Goal: Information Seeking & Learning: Learn about a topic

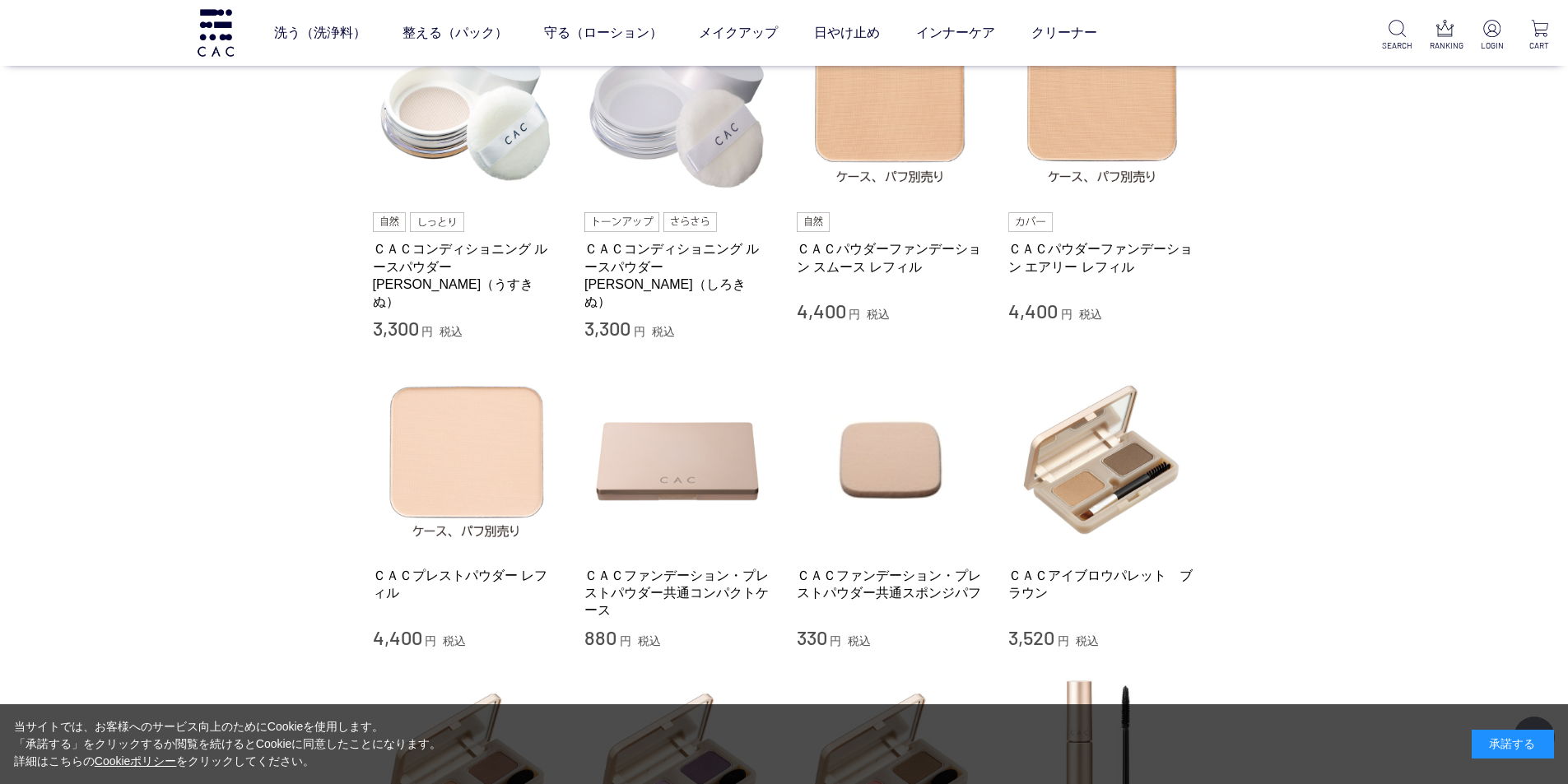
scroll to position [329, 0]
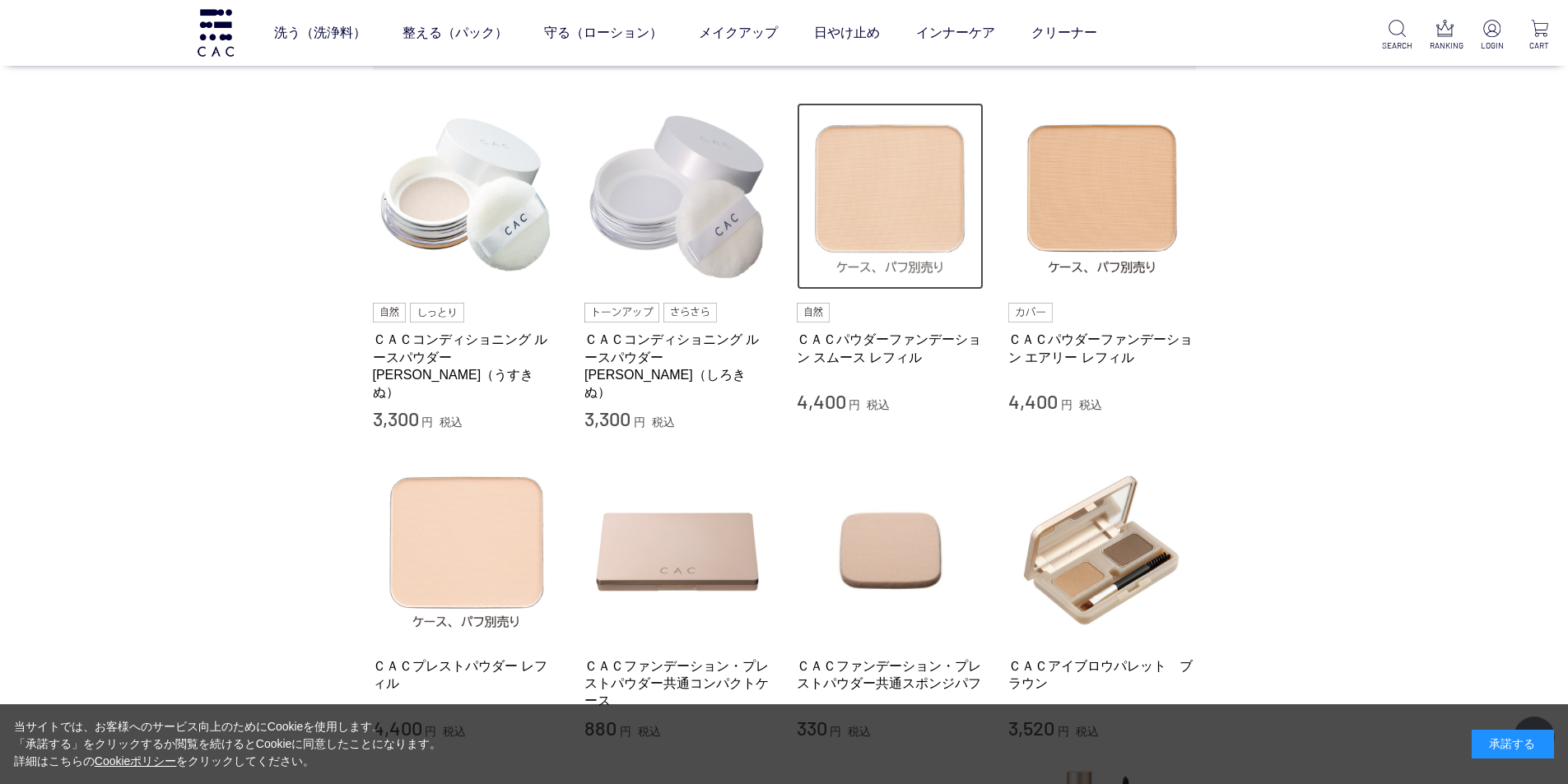
click at [886, 229] on img at bounding box center [890, 196] width 187 height 187
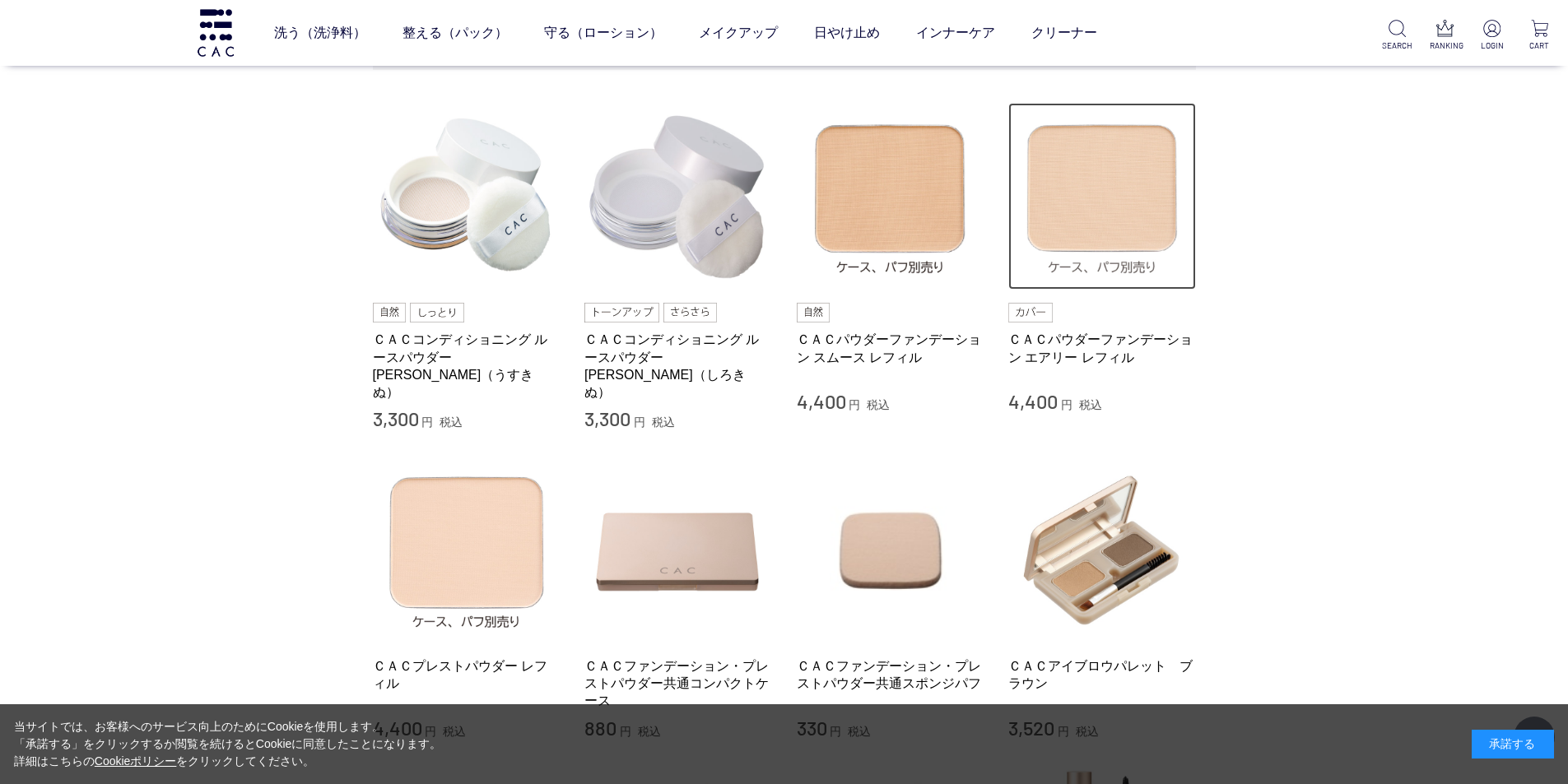
click at [1110, 238] on img at bounding box center [1102, 196] width 187 height 187
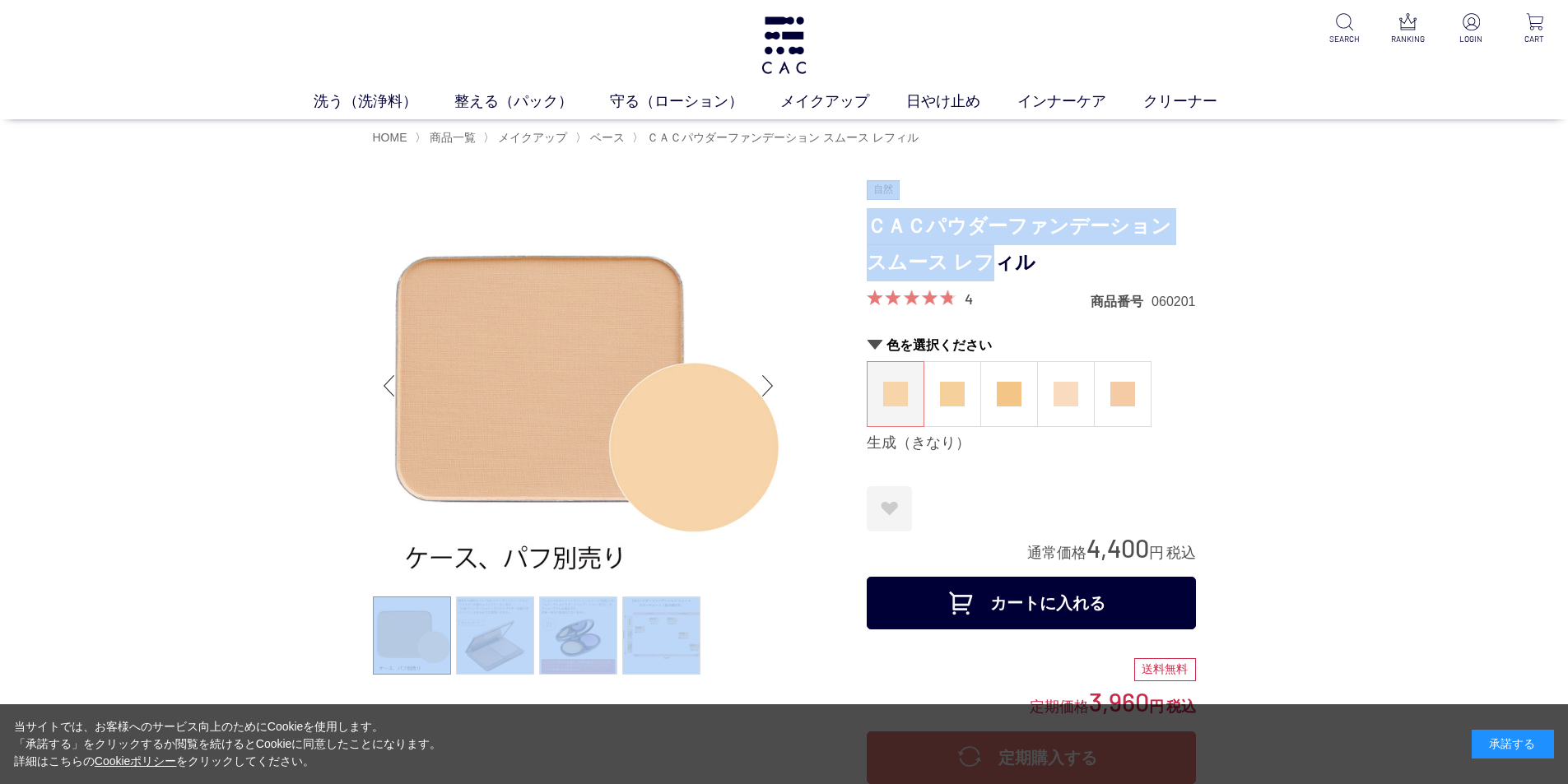
drag, startPoint x: 861, startPoint y: 219, endPoint x: 972, endPoint y: 256, distance: 117.0
click at [831, 239] on div at bounding box center [619, 611] width 493 height 862
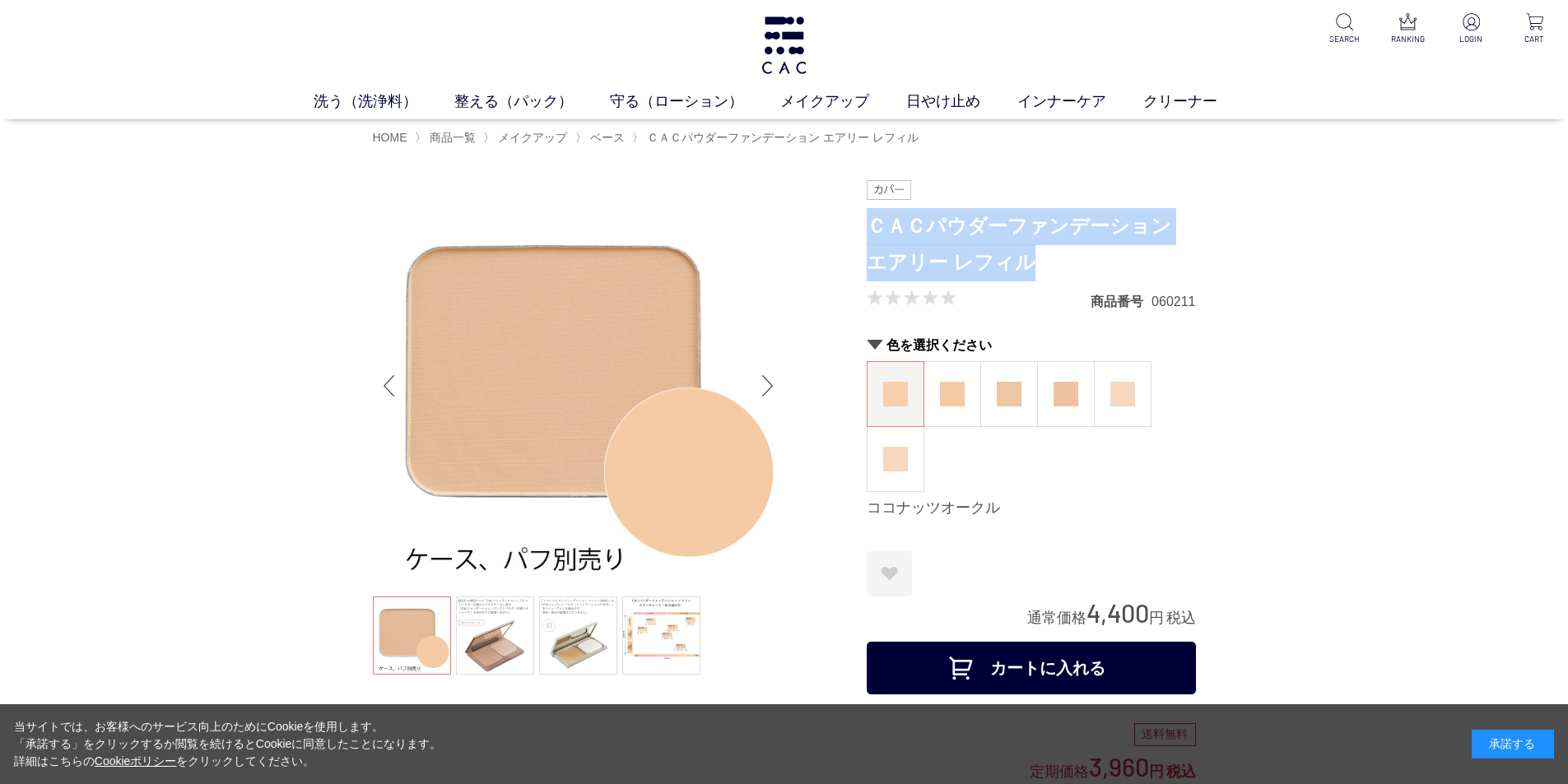
drag, startPoint x: 869, startPoint y: 223, endPoint x: 1052, endPoint y: 257, distance: 186.1
click at [1052, 257] on h1 "ＣＡＣパウダーファンデーション エアリー レフィル" at bounding box center [1031, 245] width 329 height 74
copy h1 "ＣＡＣパウダーファンデーション エアリー レフィル"
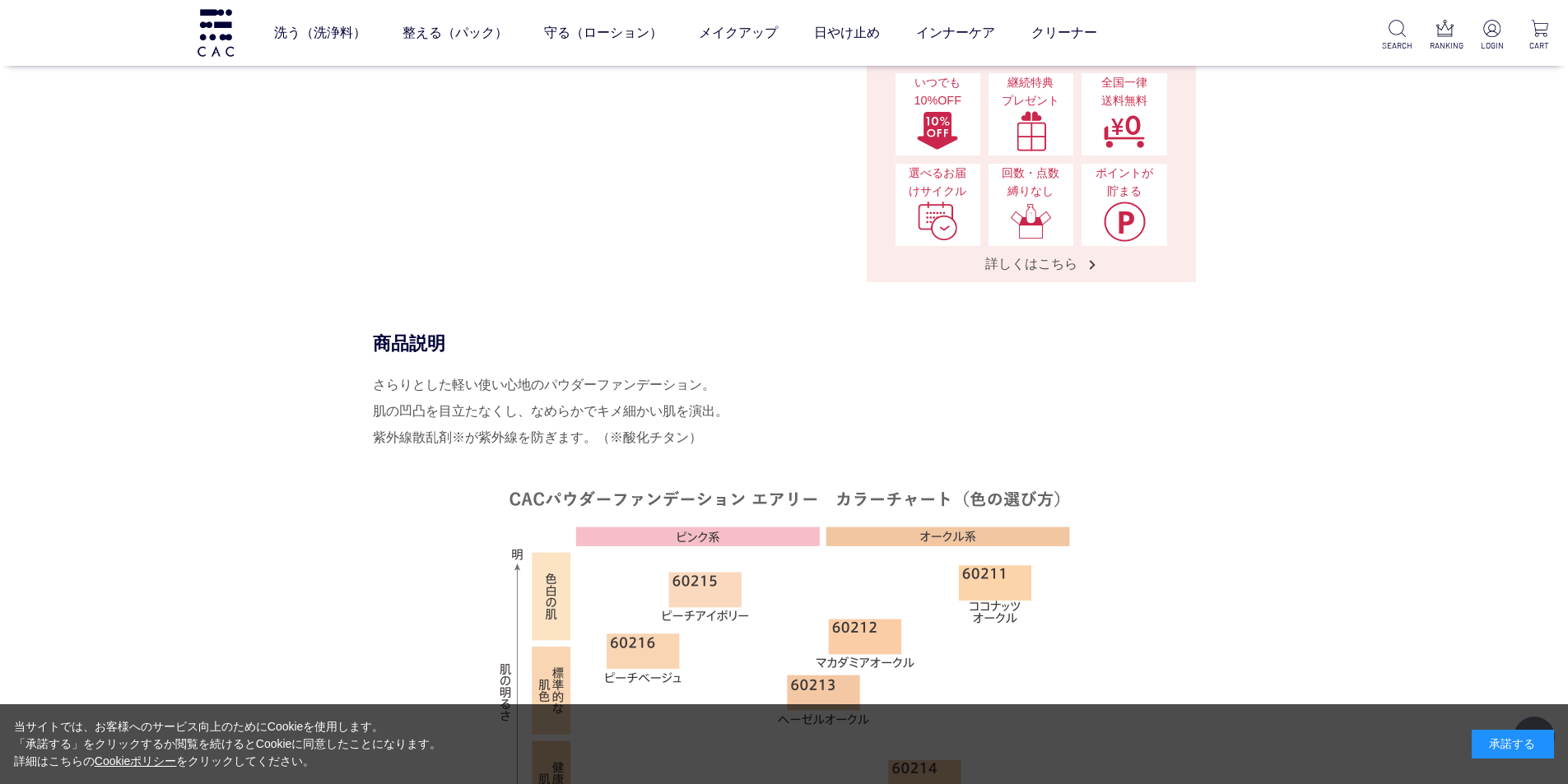
scroll to position [823, 0]
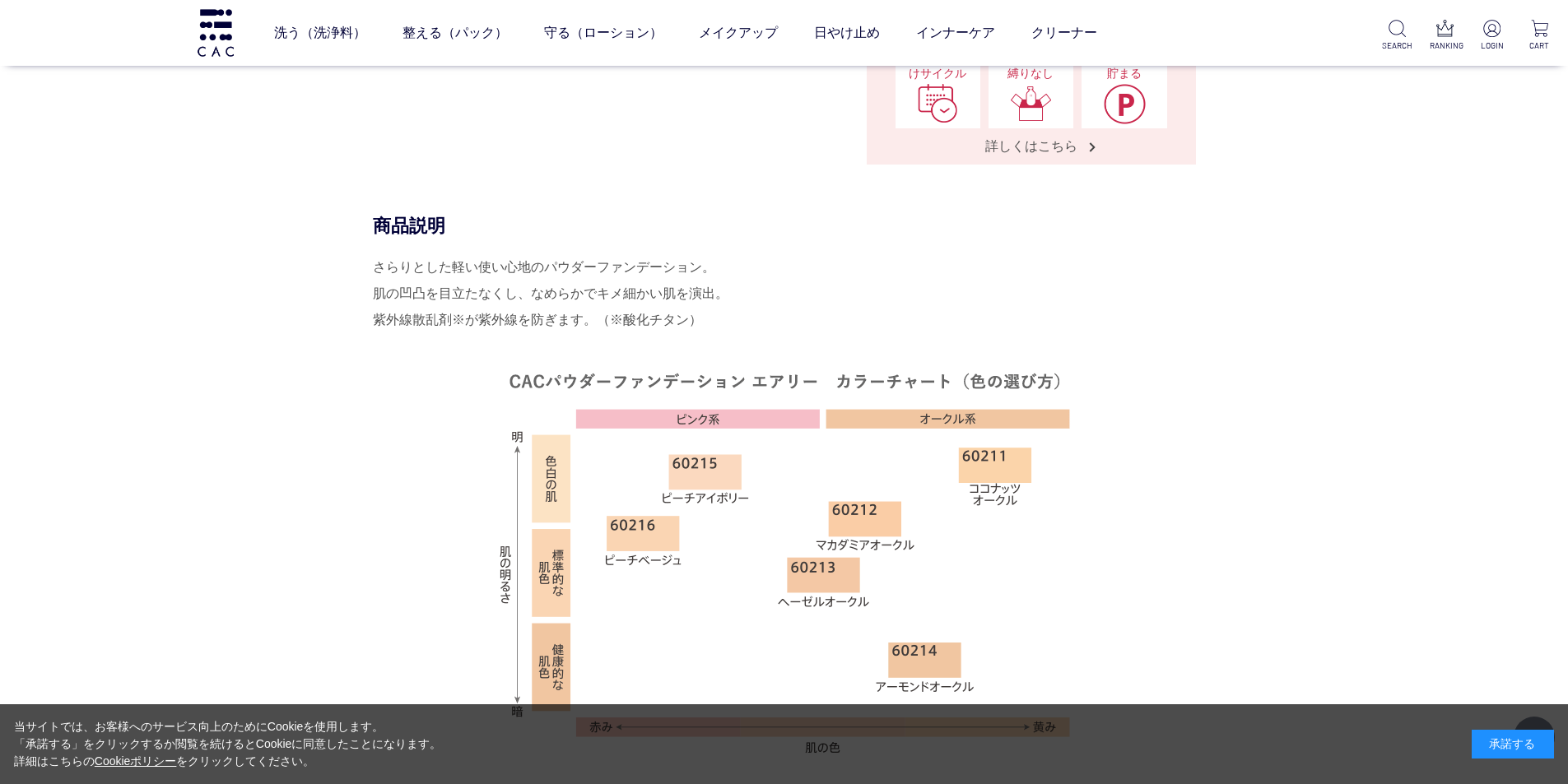
drag, startPoint x: 372, startPoint y: 266, endPoint x: 703, endPoint y: 324, distance: 336.0
click at [703, 324] on div "さらりとした軽い使い心地のパウダーファンデーション。 肌の凹凸を目立たなくし、なめらかでキメ細かい肌を演出。 紫外線散乱剤※が紫外線を防ぎます。（※酸化チタン）" at bounding box center [784, 512] width 823 height 517
copy div "さらりとした軽い使い心地のパウダーファンデーション。 肌の凹凸を目立たなくし、なめらかでキメ細かい肌を演出。 紫外線散乱剤※が紫外線を防ぎます。（※酸化チタン）"
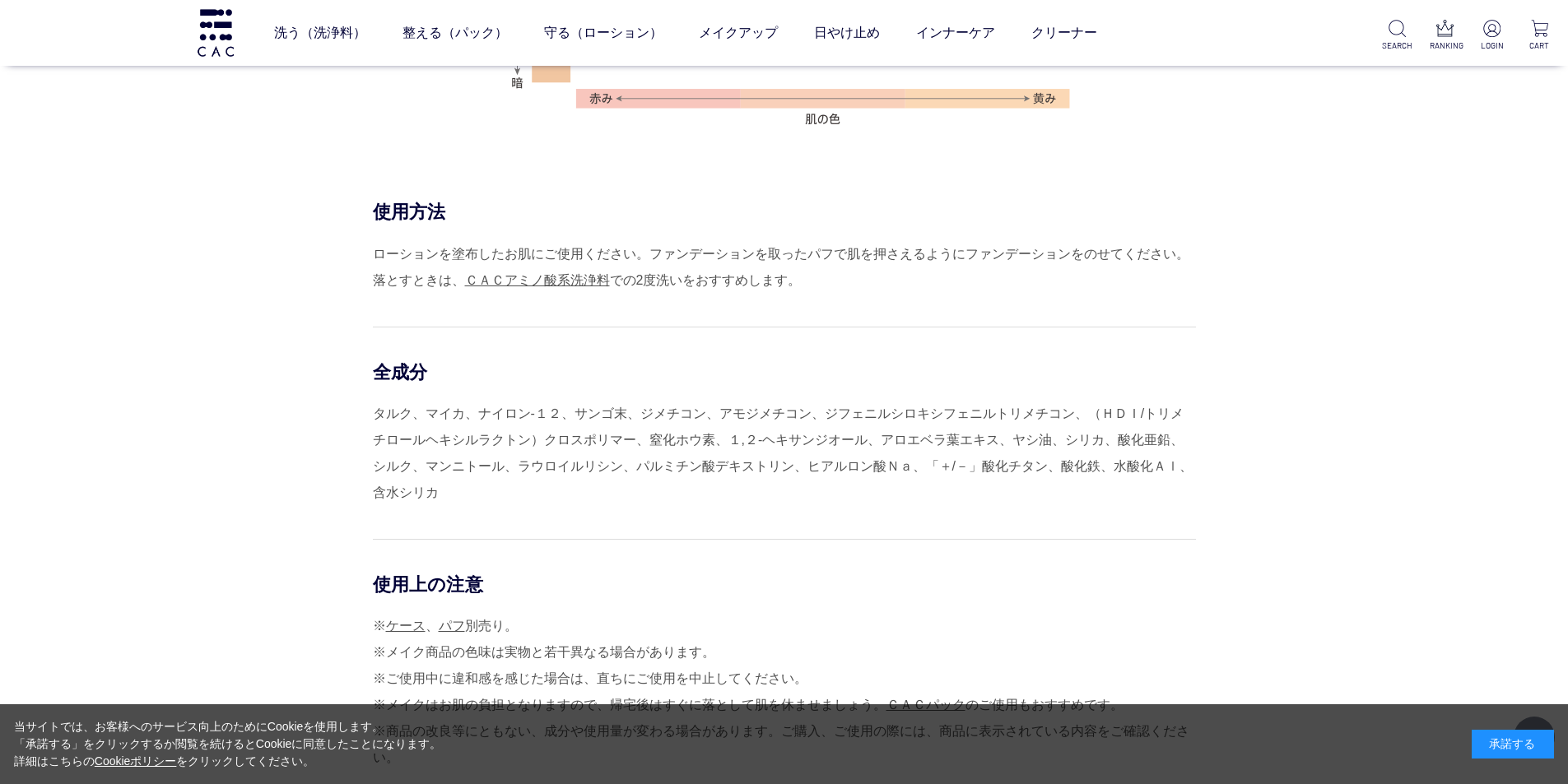
scroll to position [1480, 0]
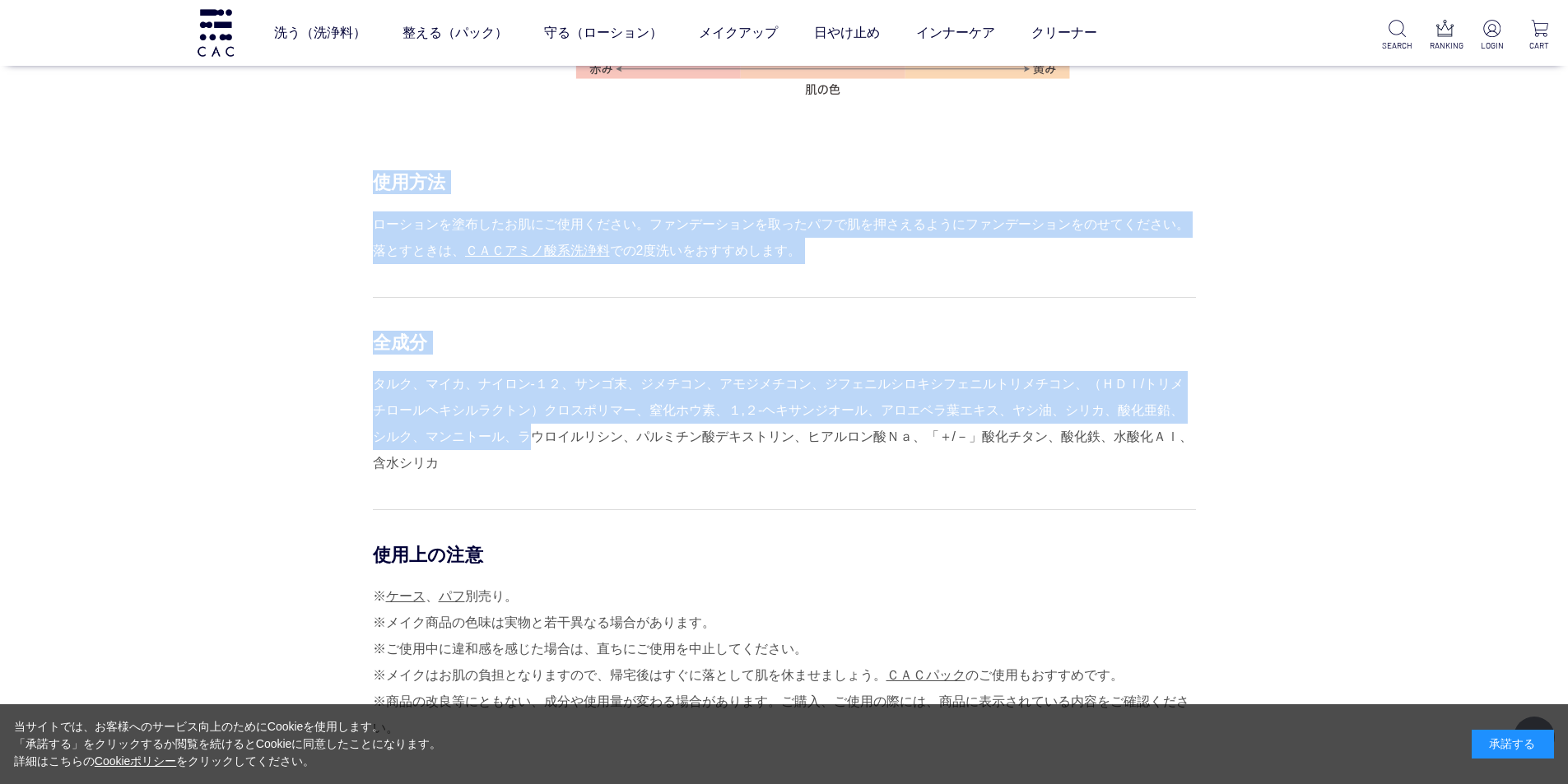
drag, startPoint x: 355, startPoint y: 377, endPoint x: 518, endPoint y: 441, distance: 175.1
click at [518, 441] on div "使用方法 ローションを塗布したお肌にご使用ください。ファンデーションを取ったパフで肌を押さえるようにファンデーションをのせてください。 落とすときは、 ＣＡＣ…" at bounding box center [784, 484] width 823 height 628
click at [439, 396] on div "タルク、マイカ、ナイロン-１２、サンゴ末、ジメチコン、アモジメチコン、ジフェニルシロキシフェニルトリメチコン、（ＨＤＩ/トリメチロールヘキシルラクトン）クロス…" at bounding box center [784, 423] width 823 height 105
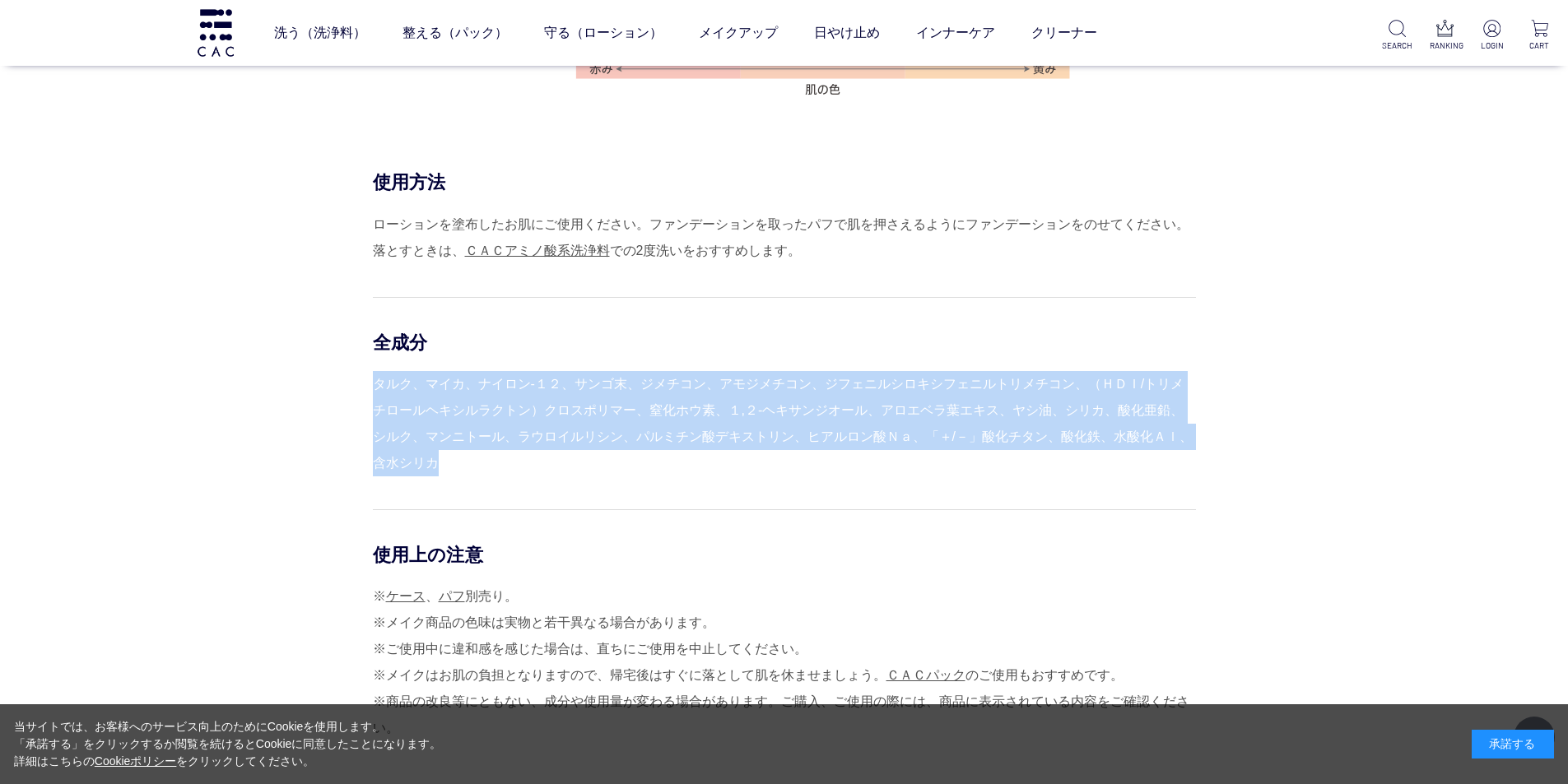
drag, startPoint x: 378, startPoint y: 386, endPoint x: 441, endPoint y: 462, distance: 98.7
click at [441, 462] on div "タルク、マイカ、ナイロン-１２、サンゴ末、ジメチコン、アモジメチコン、ジフェニルシロキシフェニルトリメチコン、（ＨＤＩ/トリメチロールヘキシルラクトン）クロス…" at bounding box center [784, 423] width 823 height 105
copy div "タルク、マイカ、ナイロン-１２、サンゴ末、ジメチコン、アモジメチコン、ジフェニルシロキシフェニルトリメチコン、（ＨＤＩ/トリメチロールヘキシルラクトン）クロス…"
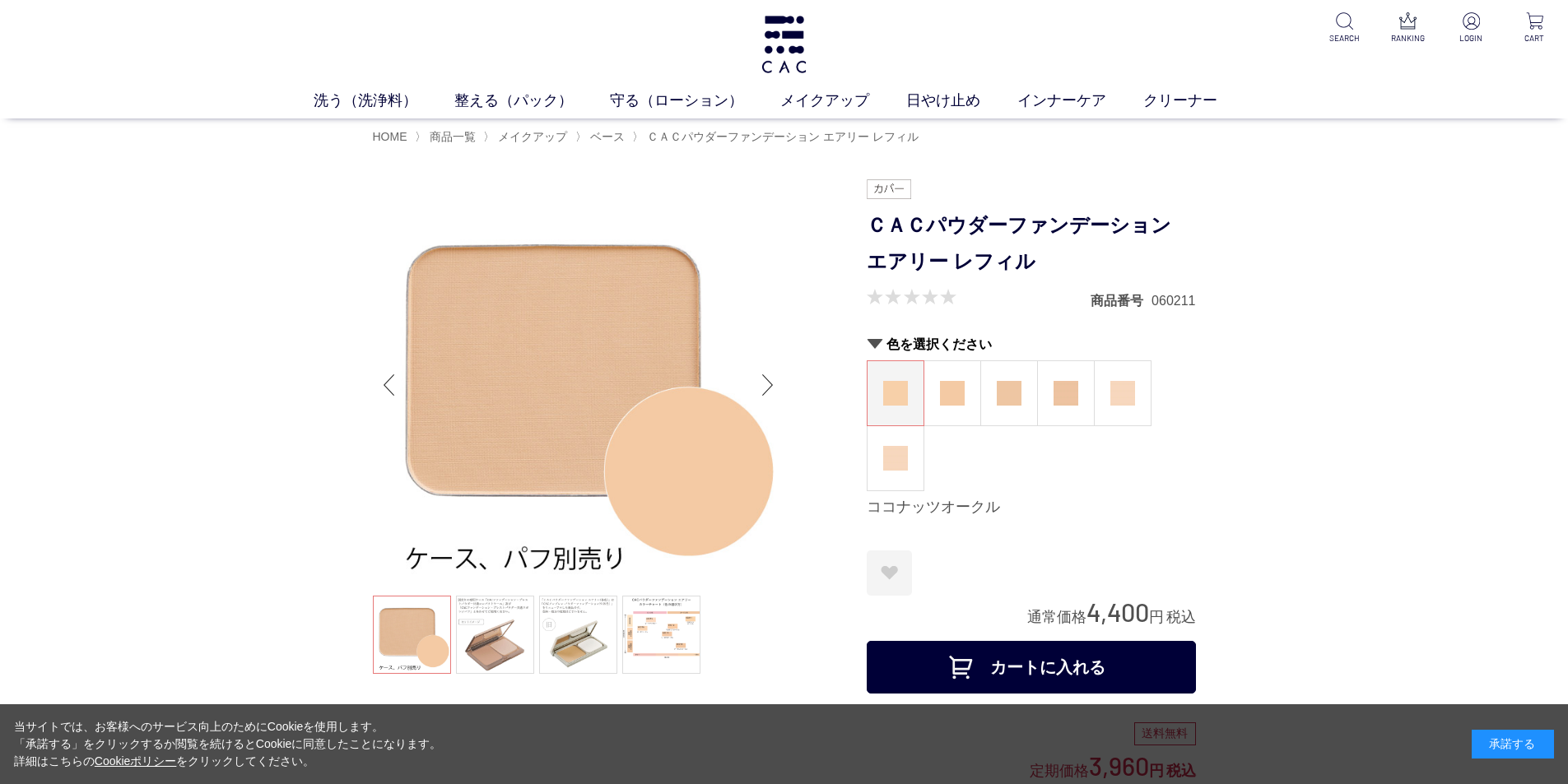
scroll to position [0, 0]
click at [946, 408] on figure at bounding box center [952, 394] width 56 height 64
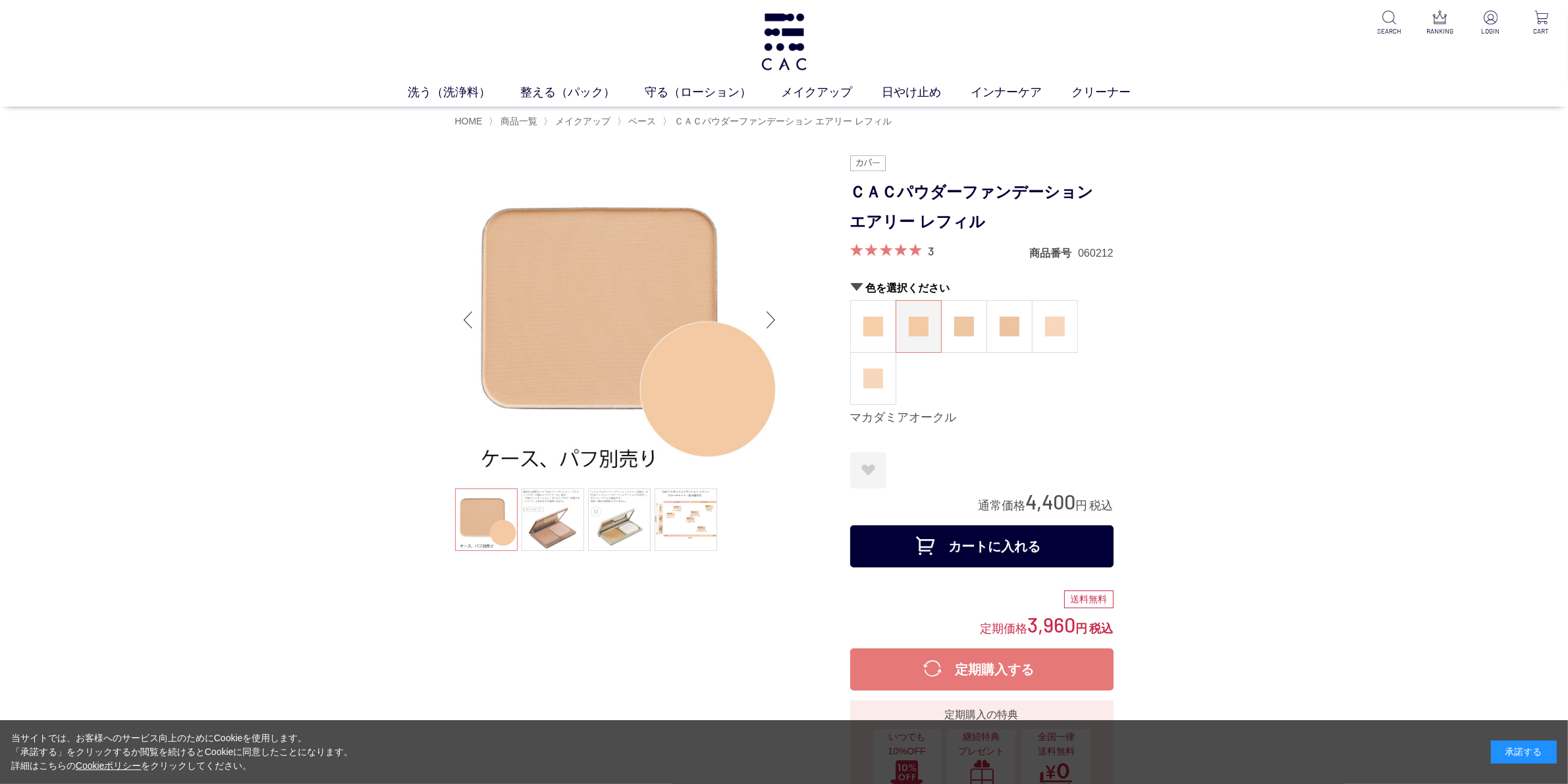
click at [472, 517] on ul at bounding box center [620, 522] width 329 height 66
click at [616, 354] on img at bounding box center [620, 320] width 329 height 329
click at [755, 349] on img at bounding box center [620, 320] width 329 height 329
click at [771, 317] on div "Next slide" at bounding box center [771, 320] width 26 height 53
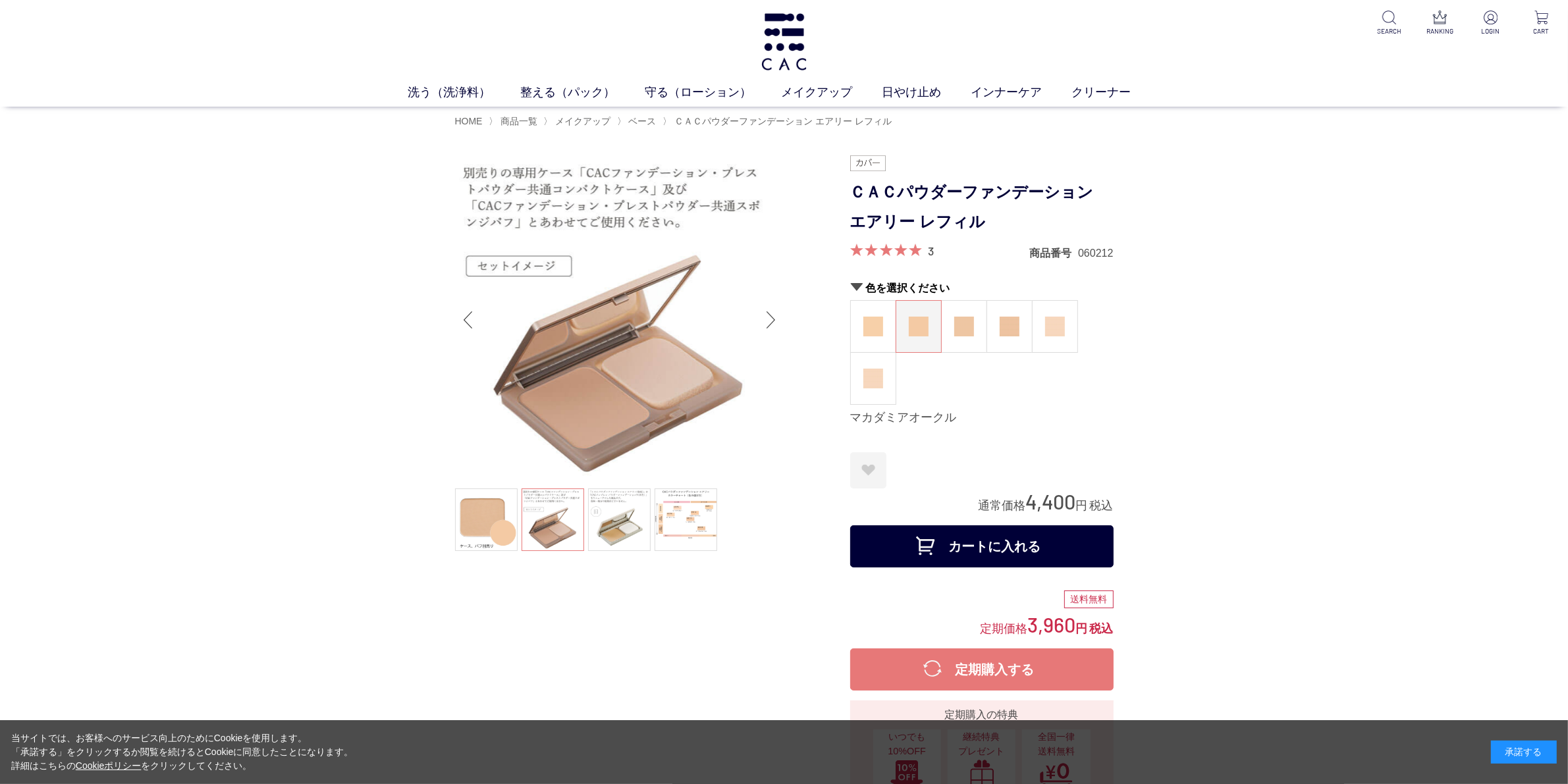
click at [611, 349] on img at bounding box center [620, 320] width 329 height 329
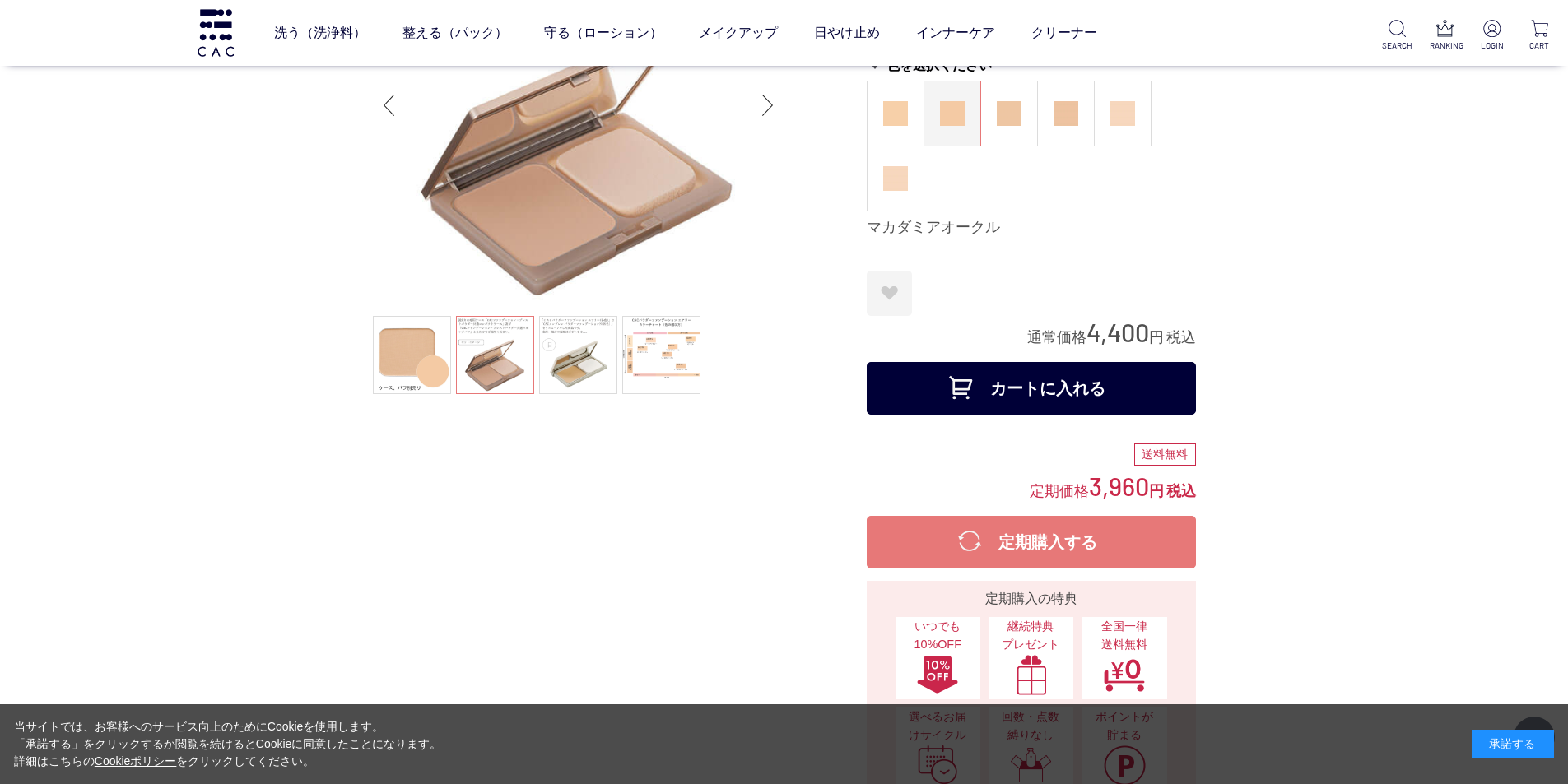
scroll to position [164, 0]
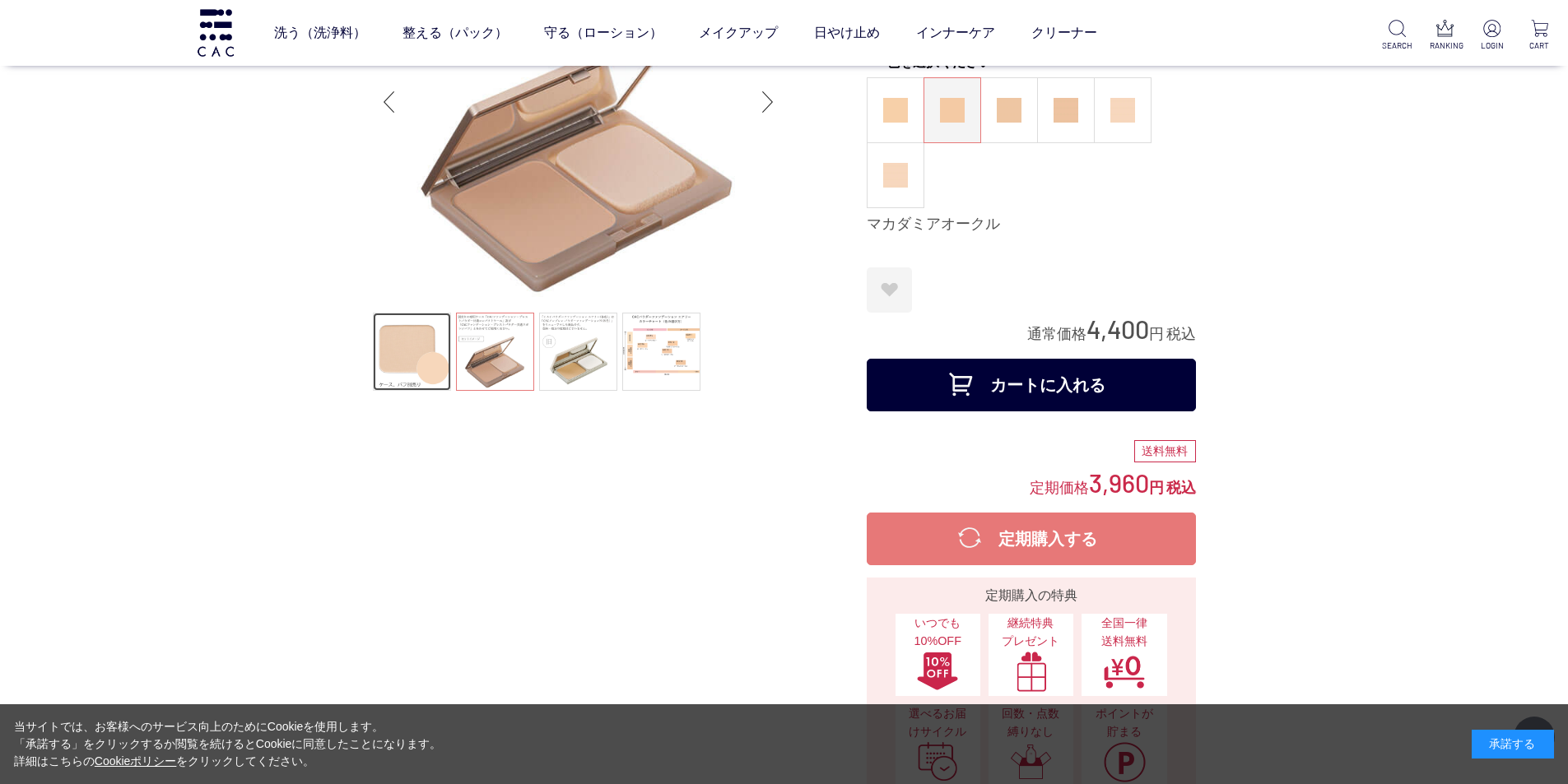
click at [417, 374] on link at bounding box center [412, 352] width 78 height 78
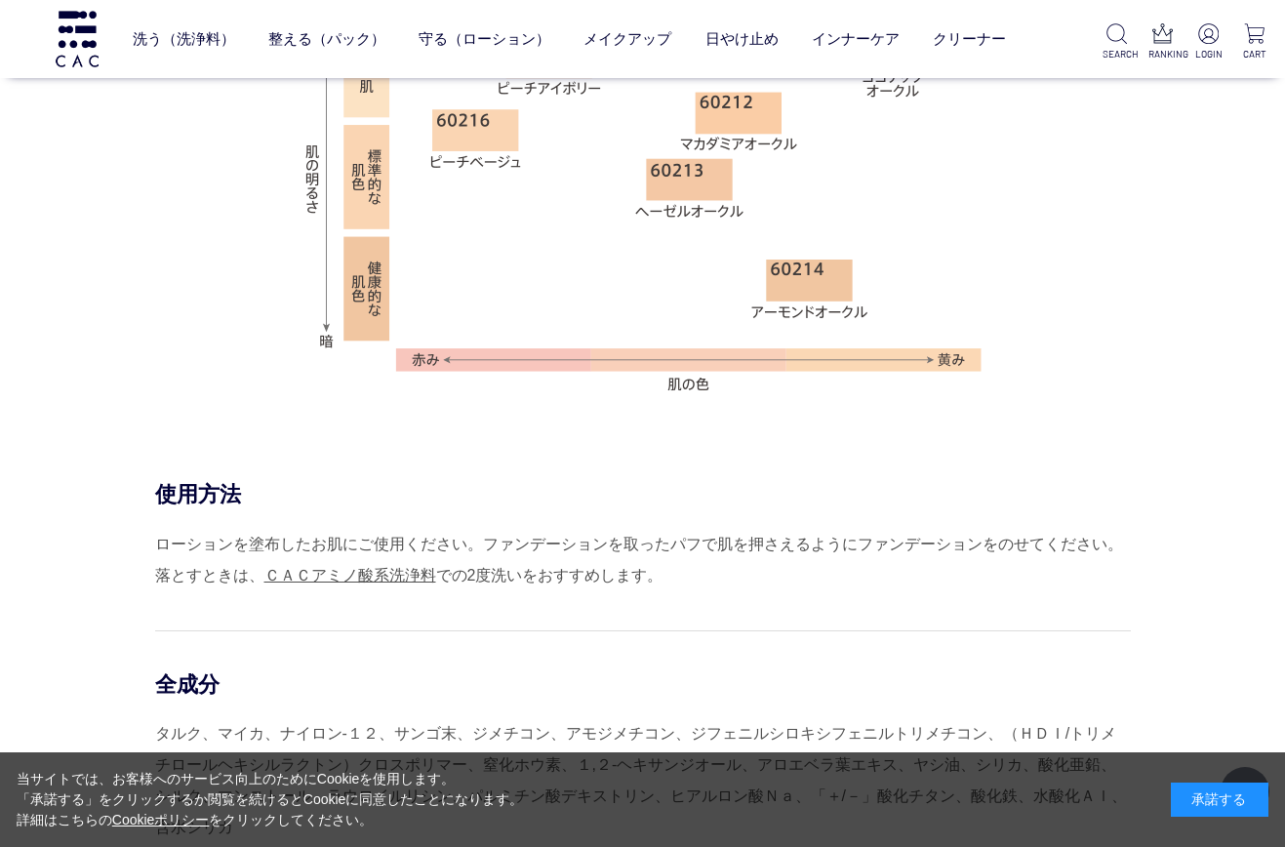
scroll to position [1756, 0]
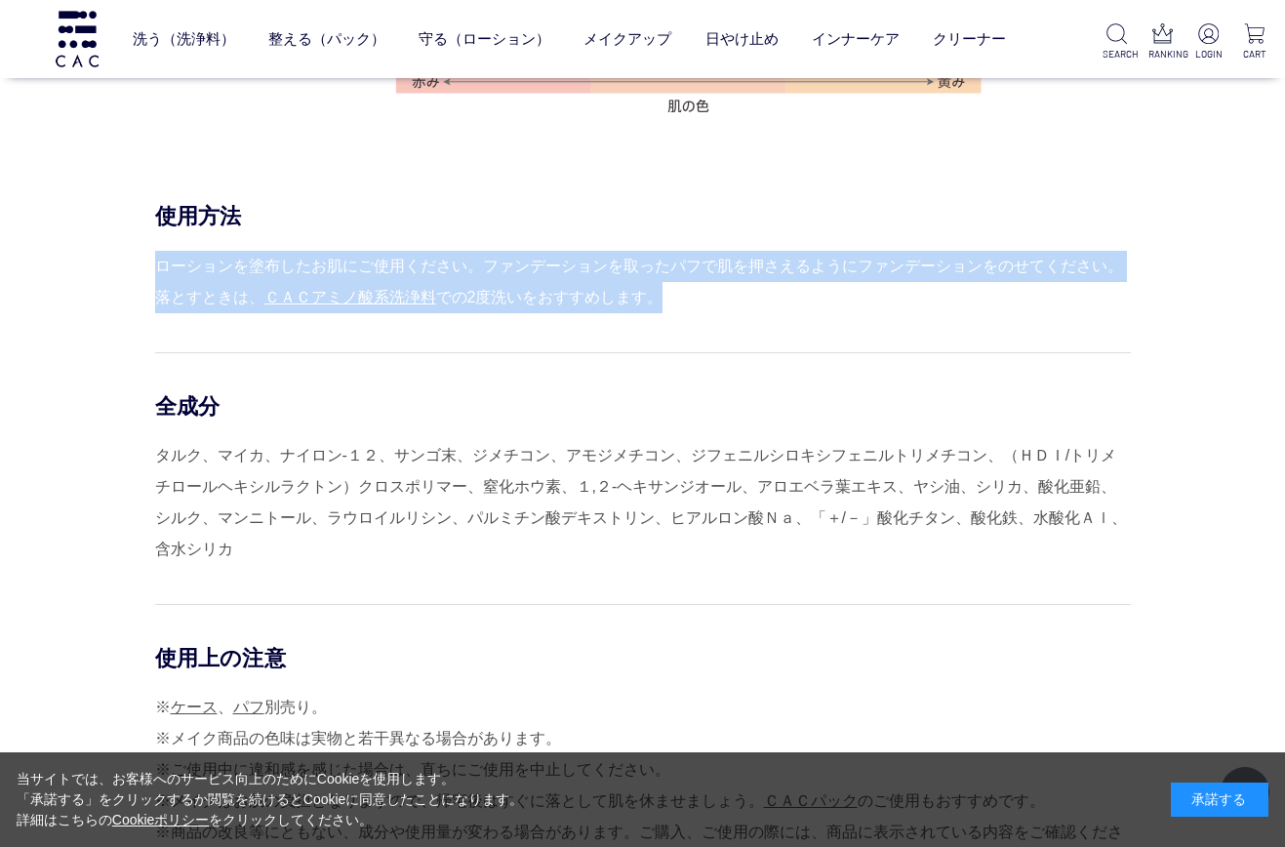
drag, startPoint x: 185, startPoint y: 268, endPoint x: 679, endPoint y: 307, distance: 495.3
click at [679, 307] on div "ローションを塗布したお肌にご使用ください。ファンデーションを取ったパフで肌を押さえるようにファンデーションをのせてください。 落とすときは、 ＣＡＣアミノ酸系…" at bounding box center [643, 282] width 976 height 62
copy div "ローションを塗布したお肌にご使用ください。ファンデーションを取ったパフで肌を押さえるようにファンデーションをのせてください。 落とすときは、 ＣＡＣアミノ酸系…"
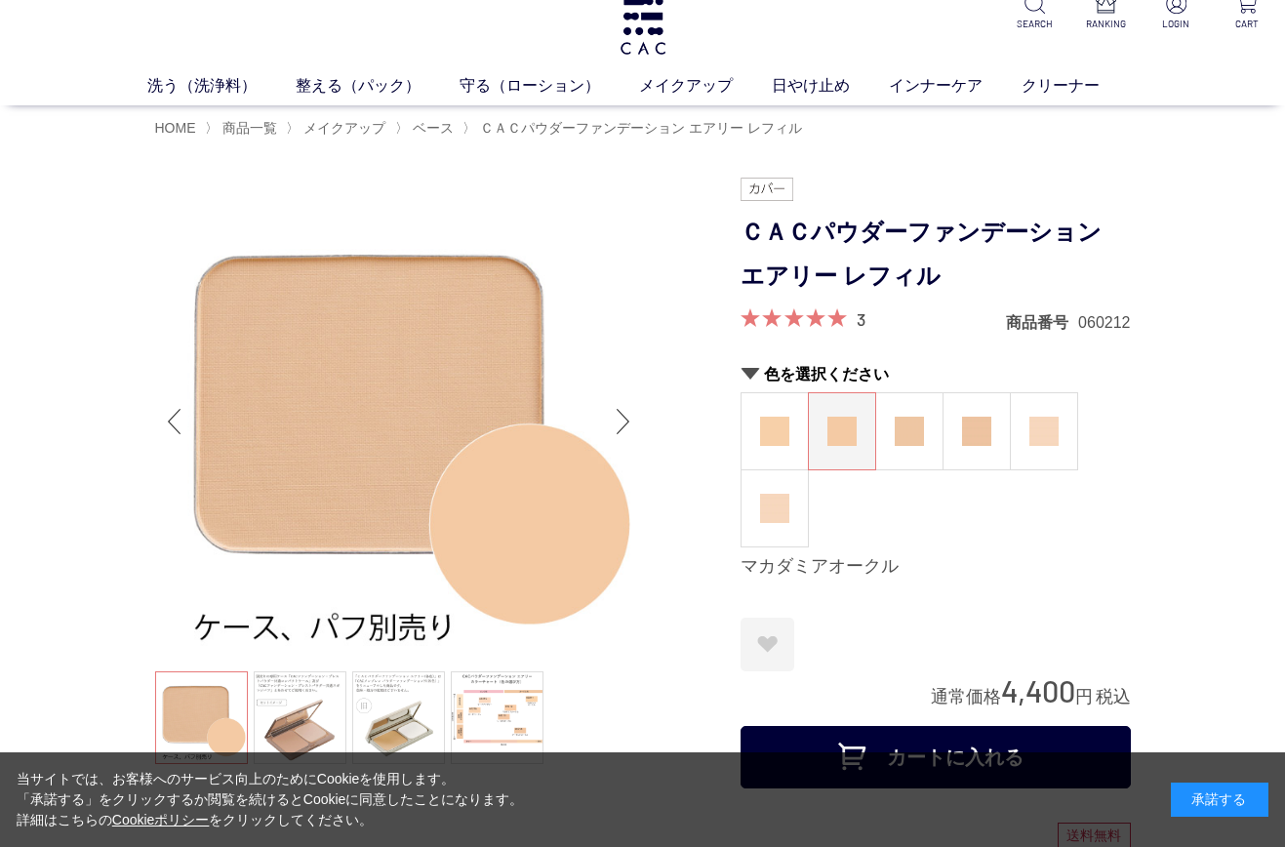
scroll to position [0, 0]
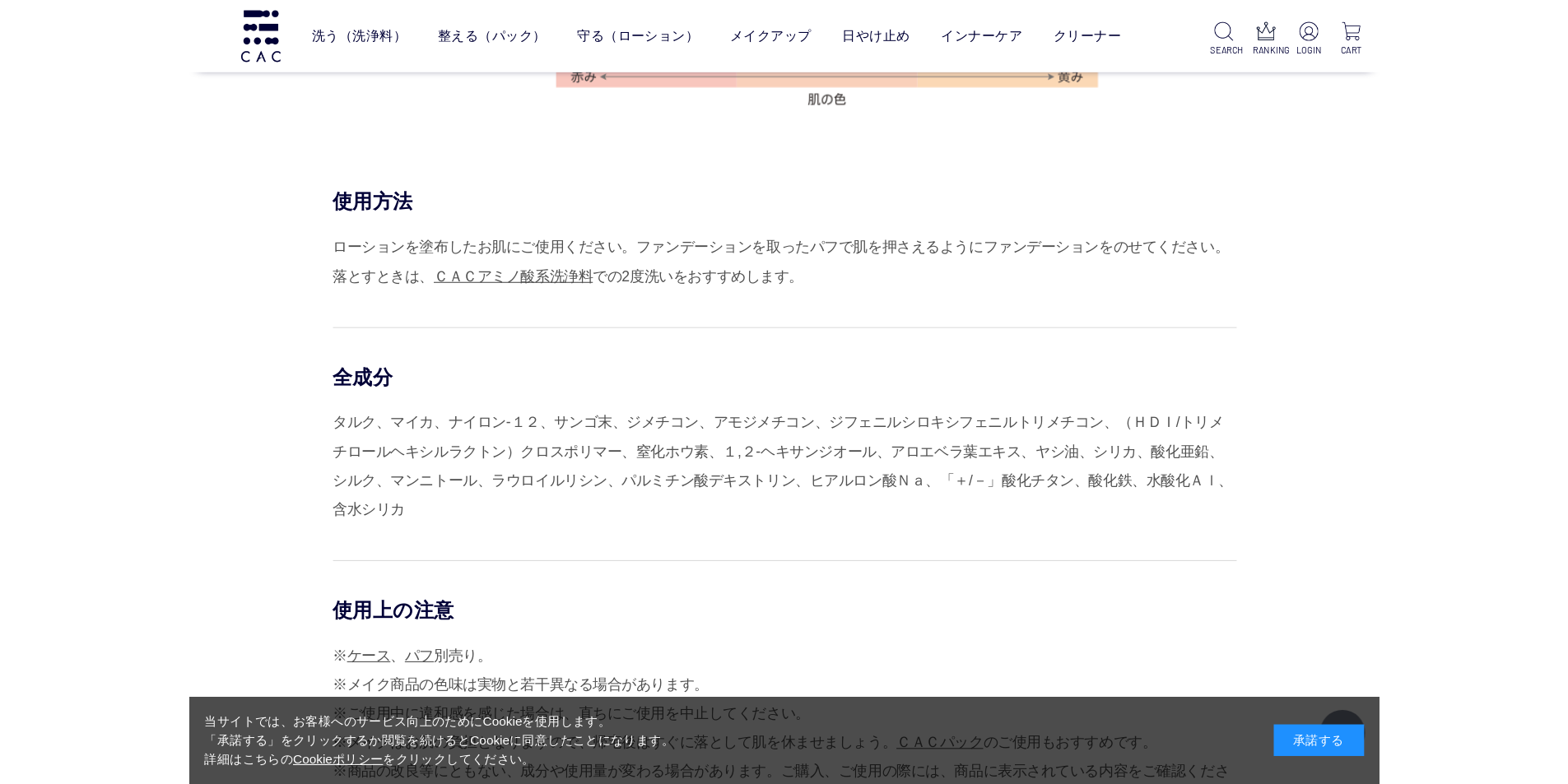
scroll to position [1480, 0]
